Goal: Task Accomplishment & Management: Use online tool/utility

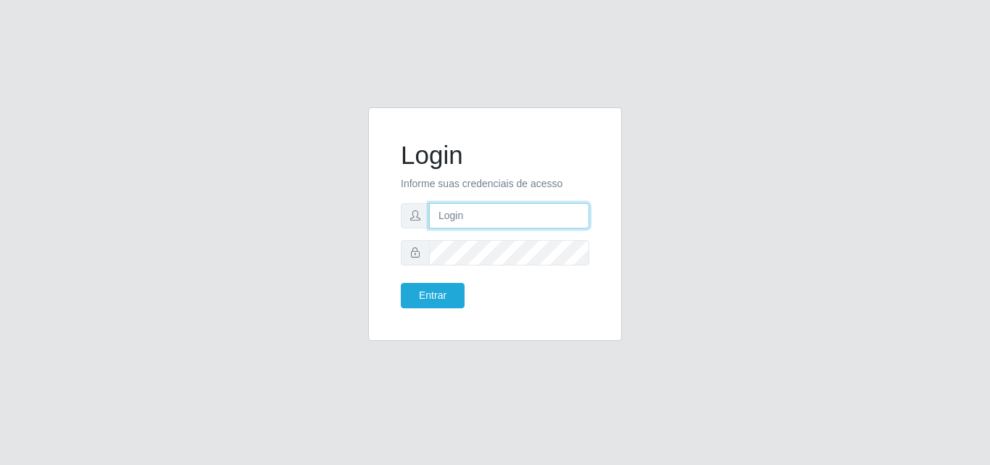
type input "[EMAIL_ADDRESS][DOMAIN_NAME]"
click at [410, 309] on div "Login Informe suas credenciais de acesso [EMAIL_ADDRESS][DOMAIN_NAME] Entrar" at bounding box center [494, 223] width 217 height 197
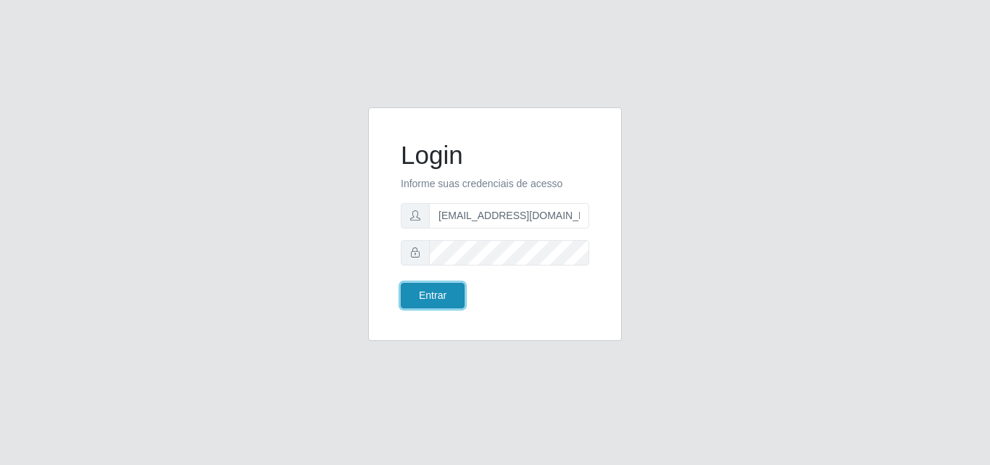
click at [430, 286] on button "Entrar" at bounding box center [433, 295] width 64 height 25
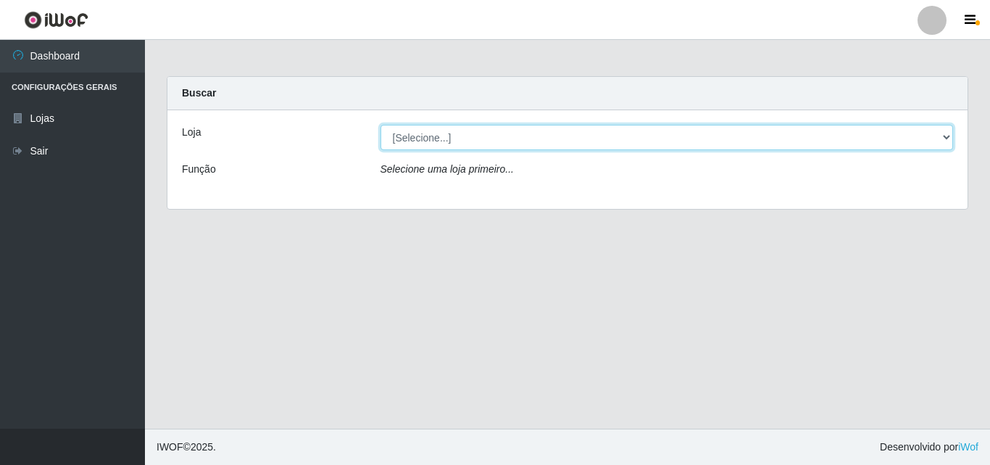
click at [951, 141] on select "[Selecione...] Rede Potiguar 1 - Macaíba" at bounding box center [667, 137] width 573 height 25
select select "100"
click at [381, 125] on select "[Selecione...] Rede Potiguar 1 - Macaíba" at bounding box center [667, 137] width 573 height 25
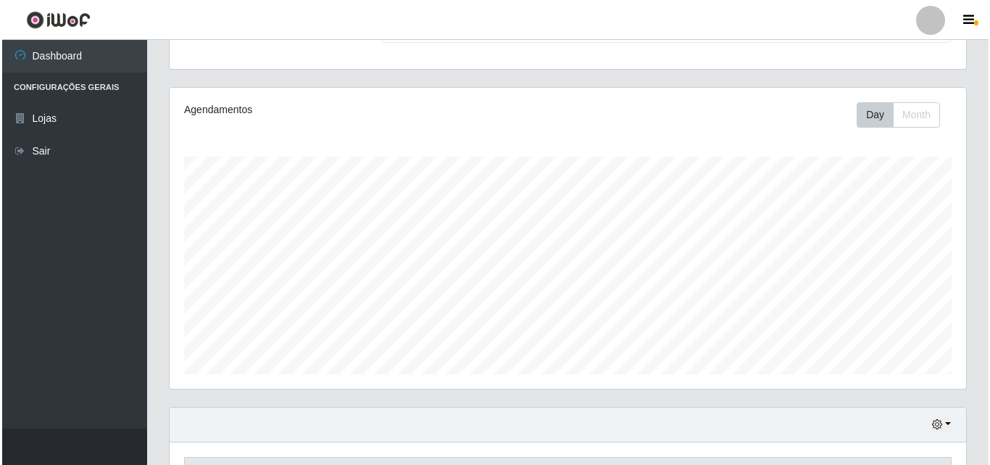
scroll to position [304, 0]
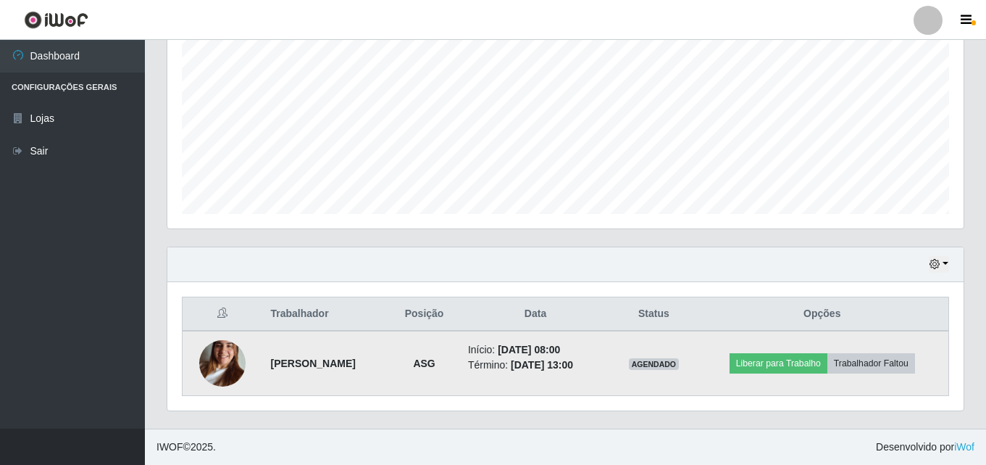
click at [220, 364] on img at bounding box center [222, 363] width 46 height 83
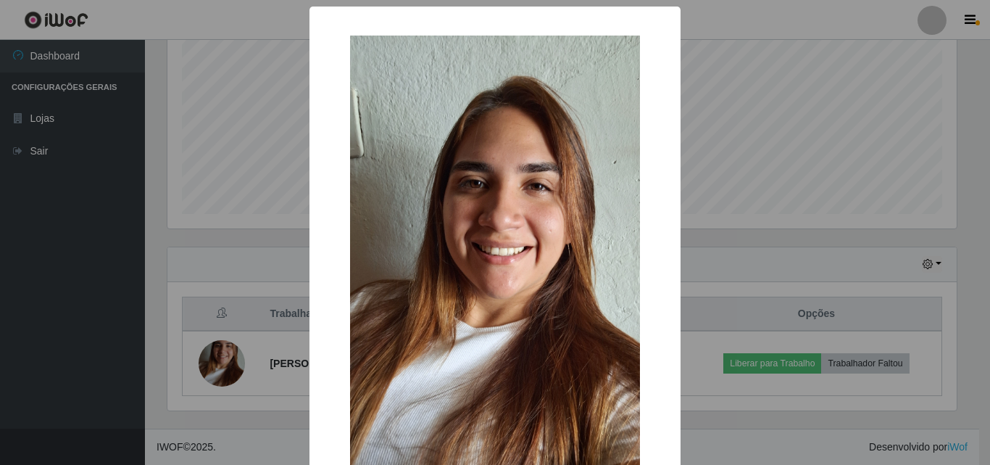
click at [805, 32] on div "× OK Cancel" at bounding box center [495, 232] width 990 height 465
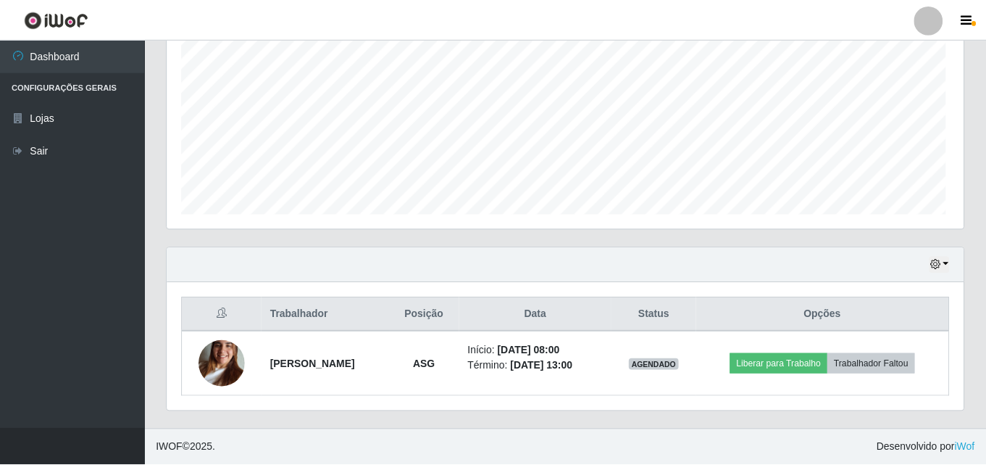
scroll to position [301, 797]
